Goal: Information Seeking & Learning: Find specific fact

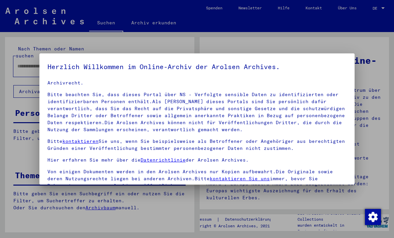
scroll to position [14, 0]
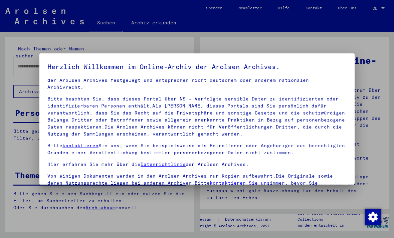
click at [378, 172] on div at bounding box center [197, 119] width 394 height 238
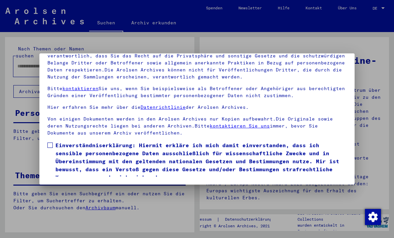
scroll to position [64, 0]
click at [50, 142] on span at bounding box center [49, 144] width 5 height 5
click at [60, 184] on button "Ich stimme zu" at bounding box center [72, 190] width 50 height 13
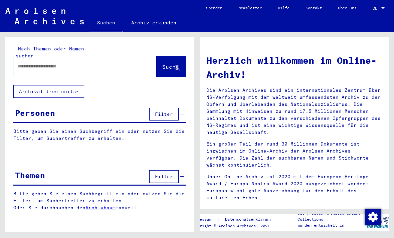
click at [31, 63] on input "text" at bounding box center [76, 66] width 119 height 7
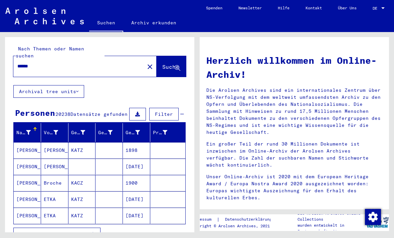
click at [47, 63] on input "******" at bounding box center [76, 66] width 119 height 7
type input "*"
type input "*********"
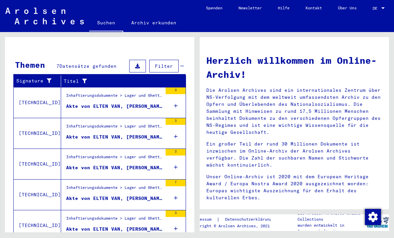
click at [81, 103] on div "Akte von ELTEN VAN, [PERSON_NAME], geboren am [DEMOGRAPHIC_DATA]" at bounding box center [114, 106] width 96 height 7
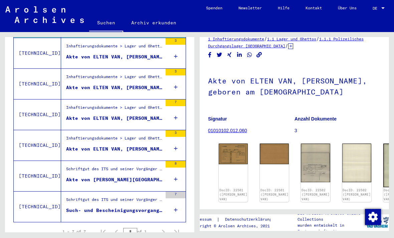
scroll to position [11, 0]
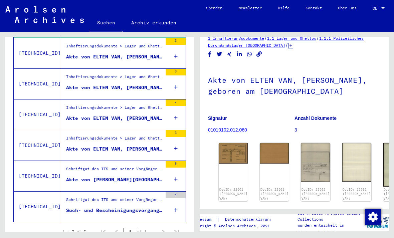
click at [231, 162] on div "DocID: 22501 ([PERSON_NAME] VAN)" at bounding box center [232, 172] width 29 height 58
click at [220, 146] on img at bounding box center [232, 153] width 29 height 21
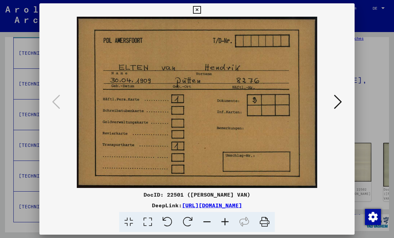
click at [338, 98] on icon at bounding box center [337, 102] width 8 height 16
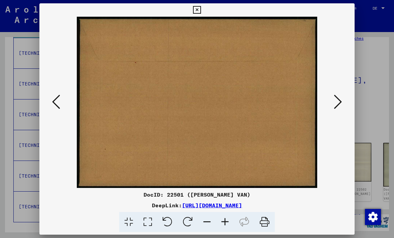
click at [338, 97] on icon at bounding box center [337, 102] width 8 height 16
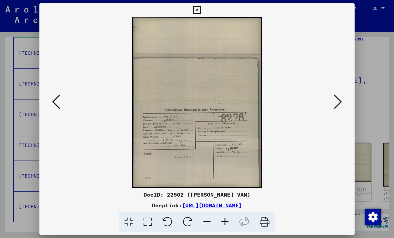
click at [339, 108] on icon at bounding box center [337, 102] width 8 height 16
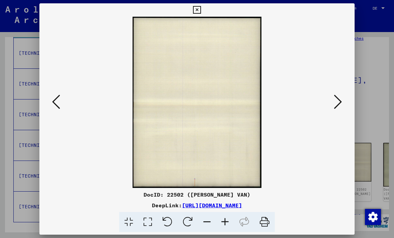
click at [376, 122] on div at bounding box center [197, 119] width 394 height 238
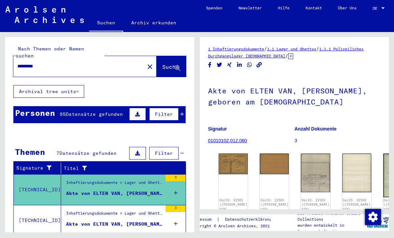
scroll to position [0, 0]
click at [146, 63] on mat-icon "close" at bounding box center [150, 67] width 8 height 8
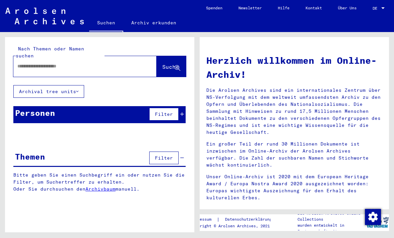
click at [32, 63] on input "text" at bounding box center [76, 66] width 119 height 7
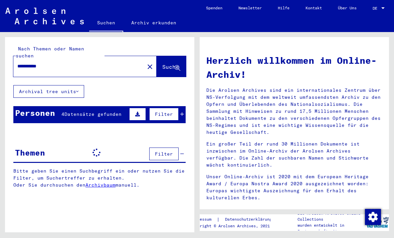
click at [34, 63] on input "**********" at bounding box center [76, 66] width 119 height 7
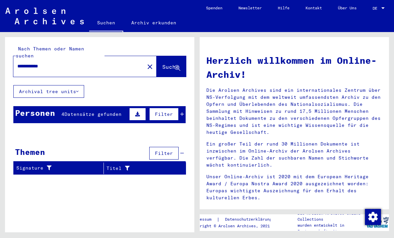
type input "**********"
click at [162, 63] on span "Suche" at bounding box center [170, 66] width 17 height 7
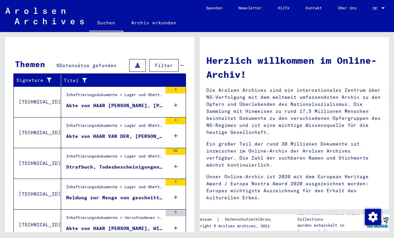
scroll to position [87, 0]
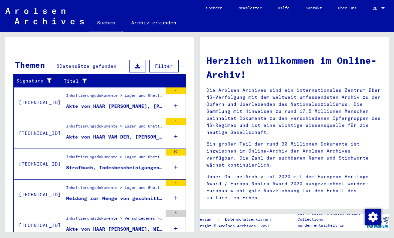
click at [152, 124] on div "Inhaftierungsdokumente > Lager und Ghettos > Polizeiliches Durchgangslager [GEO…" at bounding box center [114, 127] width 96 height 9
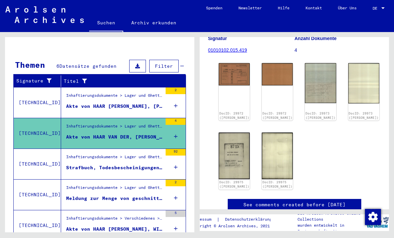
scroll to position [98, 0]
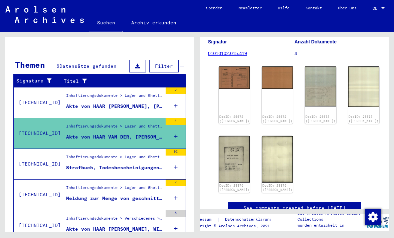
click at [119, 103] on div "Akte von HAAR [PERSON_NAME], [PERSON_NAME], geboren am [DEMOGRAPHIC_DATA]" at bounding box center [114, 106] width 96 height 7
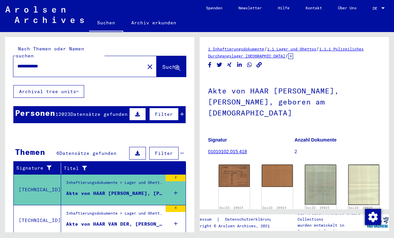
click at [146, 63] on mat-icon "close" at bounding box center [150, 67] width 8 height 8
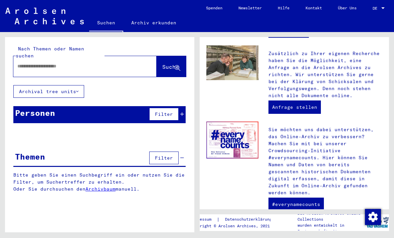
scroll to position [294, 0]
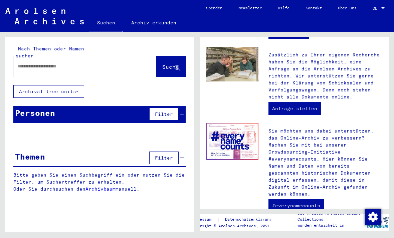
click at [27, 11] on img at bounding box center [44, 16] width 78 height 17
